Goal: Transaction & Acquisition: Subscribe to service/newsletter

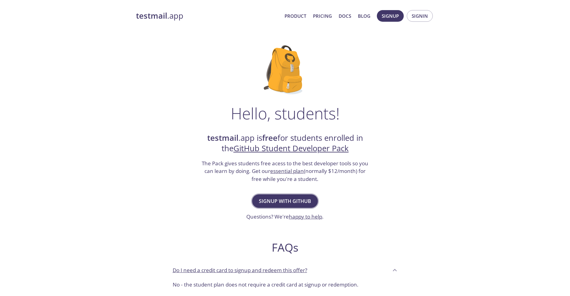
click at [283, 204] on span "Signup with GitHub" at bounding box center [285, 201] width 52 height 9
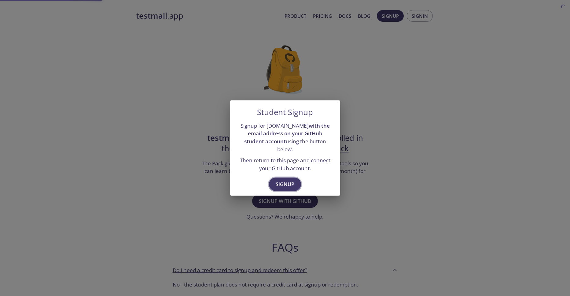
click at [279, 180] on span "Signup" at bounding box center [285, 184] width 19 height 9
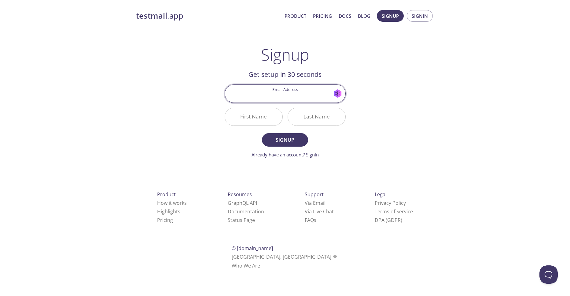
click at [279, 91] on input "Email Address" at bounding box center [285, 93] width 121 height 17
type input "[EMAIL_ADDRESS][DOMAIN_NAME]"
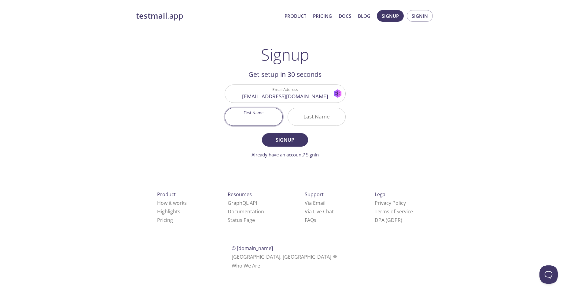
click at [246, 114] on input "First Name" at bounding box center [254, 116] width 58 height 17
type input "Yaqouta"
click at [309, 123] on input "Last Name" at bounding box center [317, 116] width 58 height 17
type input "alsughier"
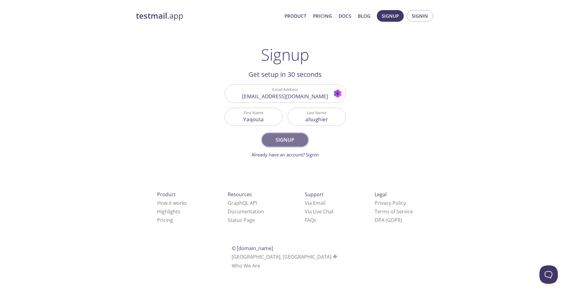
click at [284, 136] on span "Signup" at bounding box center [285, 139] width 32 height 9
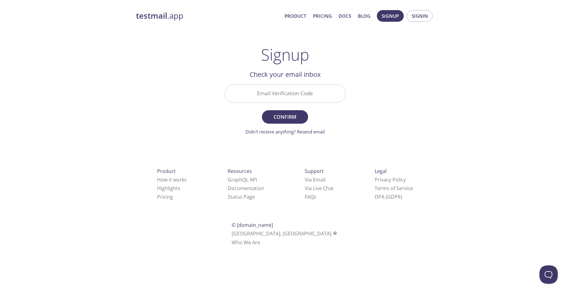
click at [265, 89] on input "Email Verification Code" at bounding box center [285, 93] width 121 height 17
type input "39CR592"
click at [295, 117] on span "Confirm" at bounding box center [285, 117] width 32 height 9
